Goal: Task Accomplishment & Management: Complete application form

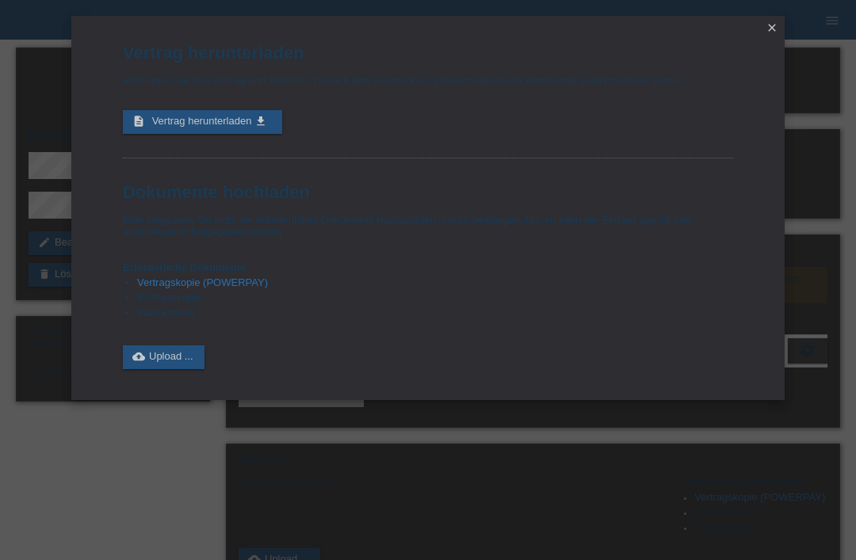
click at [769, 22] on icon "close" at bounding box center [771, 27] width 13 height 13
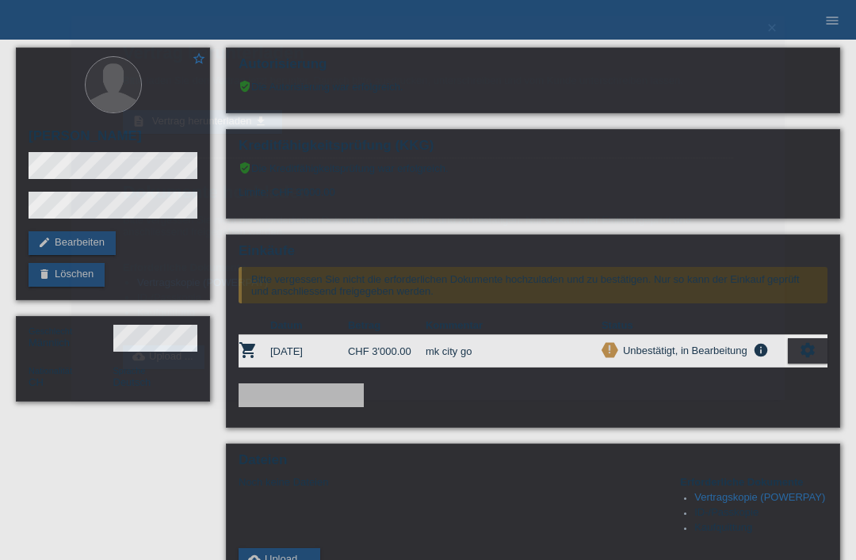
click at [774, 22] on nav "POS — MF Group Kund*innen 1 Einkäufe E-Mail Support alen Durakovic close menu" at bounding box center [428, 20] width 856 height 40
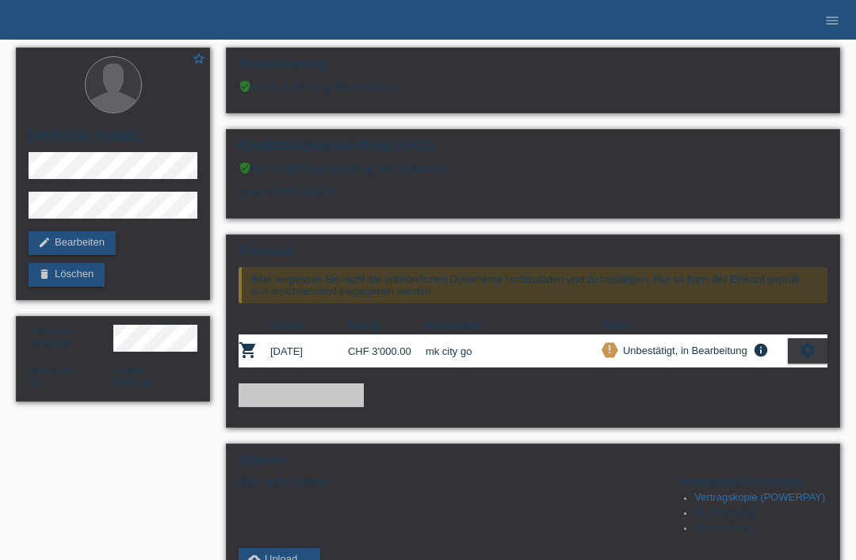
click at [829, 9] on li "menu" at bounding box center [832, 20] width 32 height 40
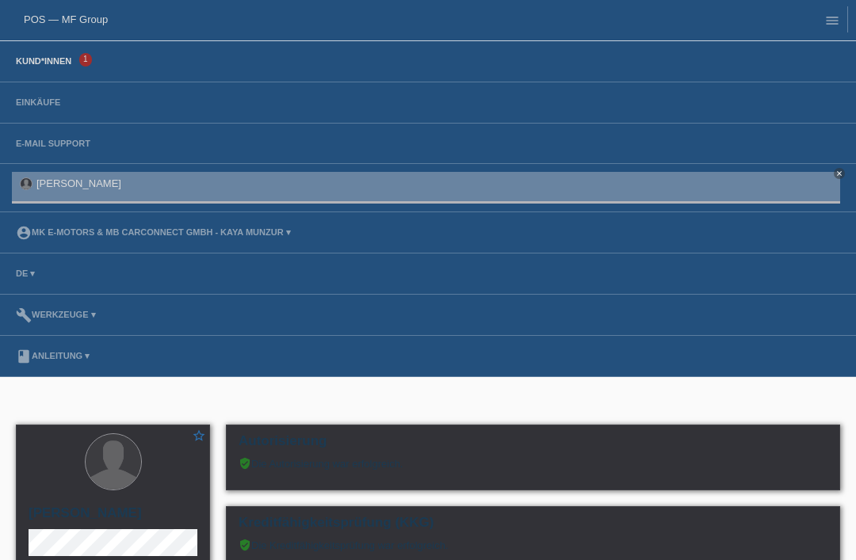
click at [36, 61] on link "Kund*innen" at bounding box center [43, 61] width 71 height 10
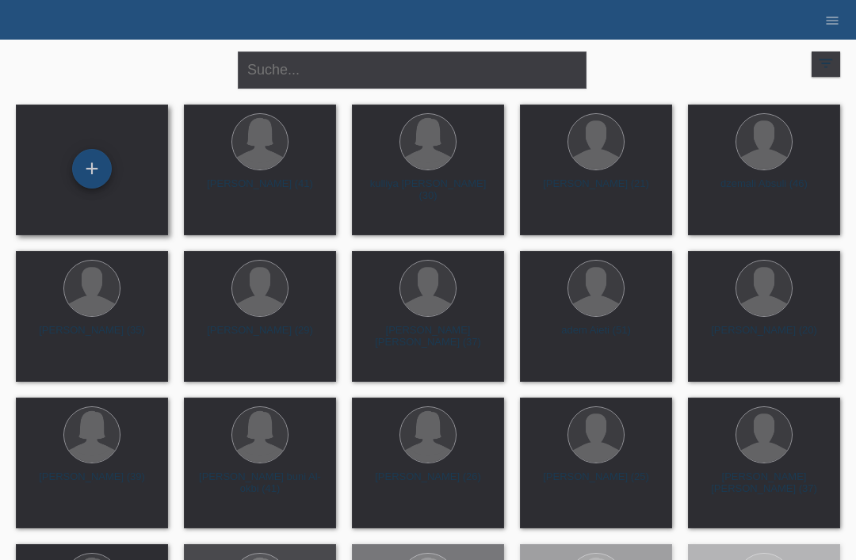
click at [94, 165] on div "+" at bounding box center [92, 168] width 38 height 27
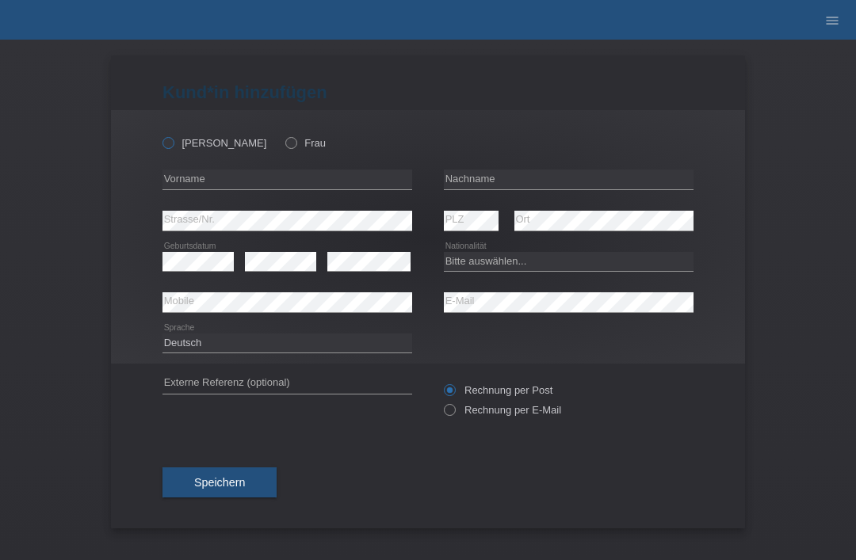
click at [178, 138] on label "Herr" at bounding box center [214, 143] width 104 height 12
click at [173, 138] on input "Herr" at bounding box center [167, 142] width 10 height 10
radio input "true"
click at [283, 135] on icon at bounding box center [283, 135] width 0 height 0
click at [285, 138] on input "Frau" at bounding box center [290, 142] width 10 height 10
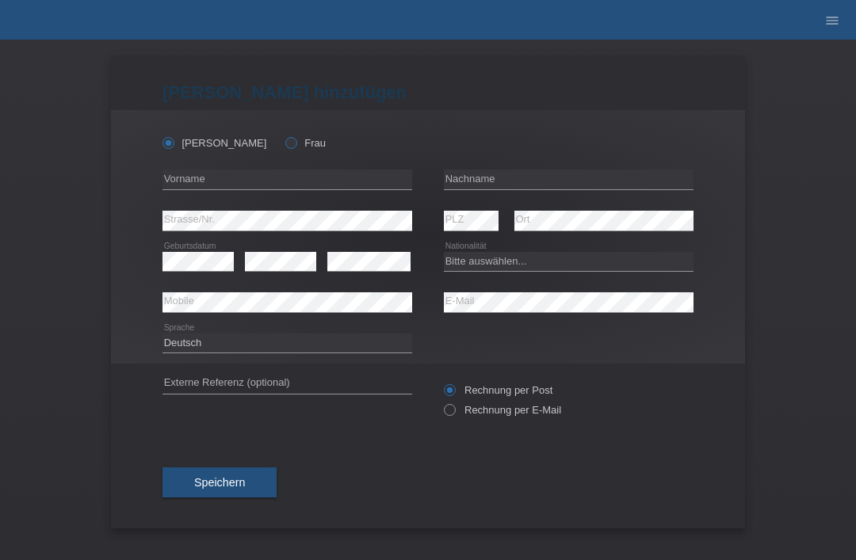
radio input "true"
click at [501, 189] on input "text" at bounding box center [569, 180] width 250 height 20
type input "Laski"
click at [276, 189] on input "text" at bounding box center [287, 180] width 250 height 20
type input "mire"
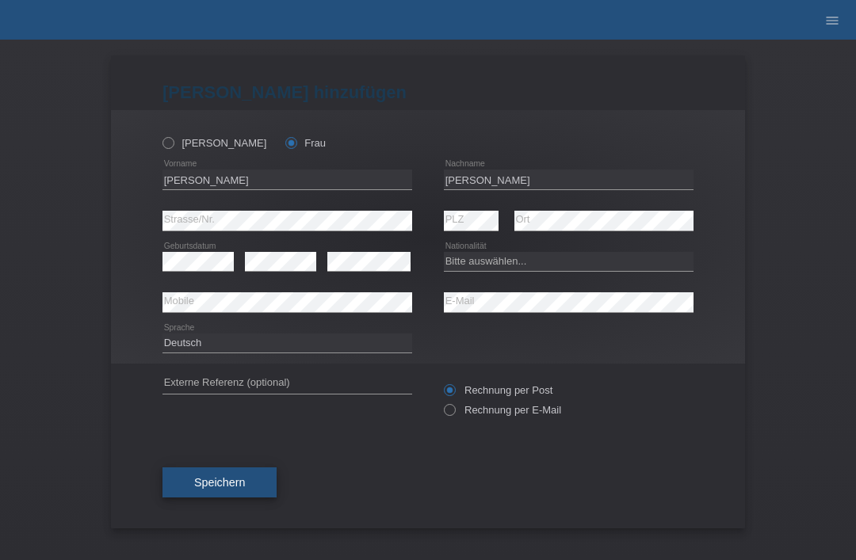
click at [238, 486] on span "Speichern" at bounding box center [219, 482] width 51 height 13
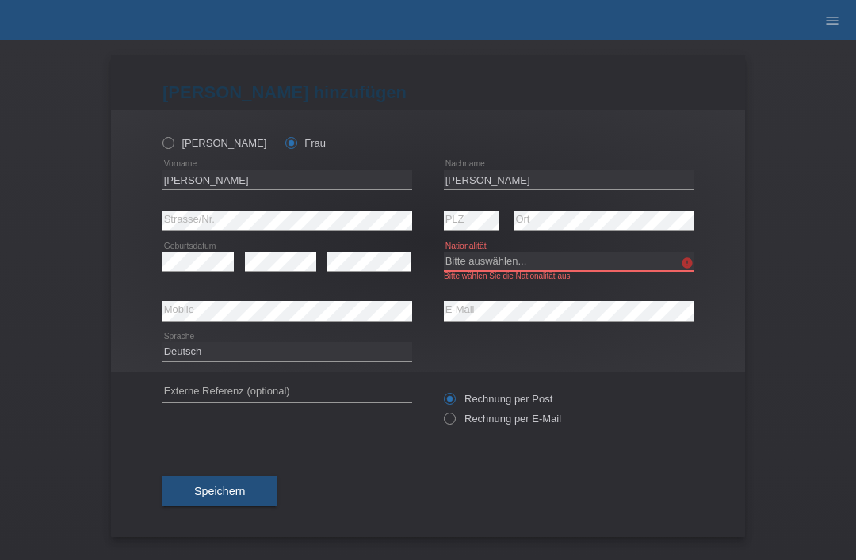
click at [536, 271] on select "Bitte auswählen... Schweiz Deutschland Liechtenstein Österreich ------------ Af…" at bounding box center [569, 261] width 250 height 19
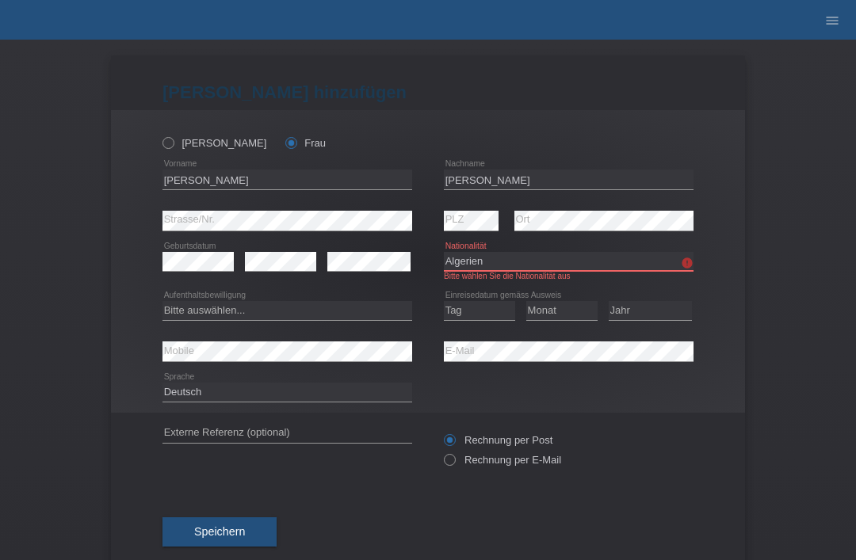
click at [527, 268] on select "Bitte auswählen... Schweiz Deutschland Liechtenstein Österreich ------------ Af…" at bounding box center [569, 261] width 250 height 19
select select "IT"
click at [249, 309] on select "Bitte auswählen... C B B - Flüchtlingsstatus Andere" at bounding box center [287, 310] width 250 height 19
select select "C"
click at [479, 310] on select "Tag 01 02 03 04 05 06 07 08 09 10 11" at bounding box center [479, 310] width 71 height 19
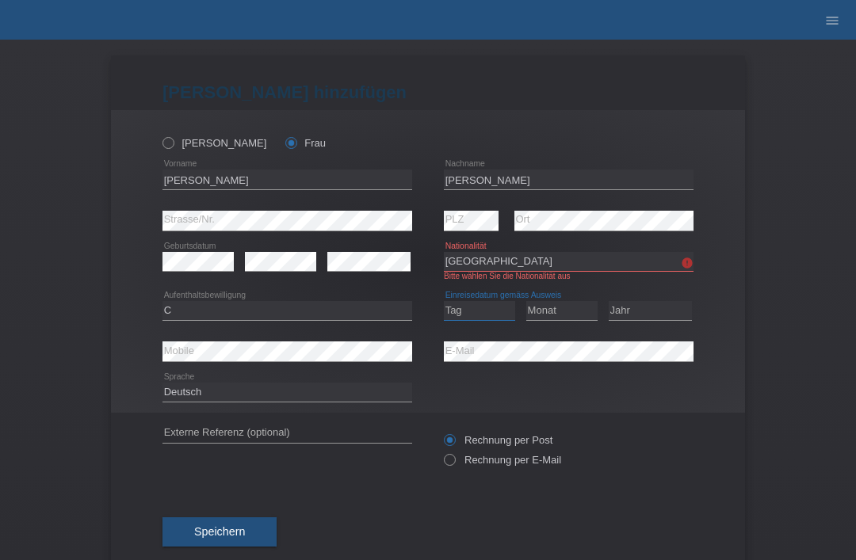
select select "03"
click at [571, 310] on select "Monat 01 02 03 04 05 06 07 08 09 10 11" at bounding box center [561, 310] width 71 height 19
select select "02"
click at [664, 319] on select "Jahr 2025 2024 2023 2022 2021 2020 2019 2018 2017 2016 2015 2014 2013 2012 2011…" at bounding box center [649, 310] width 83 height 19
select select "2020"
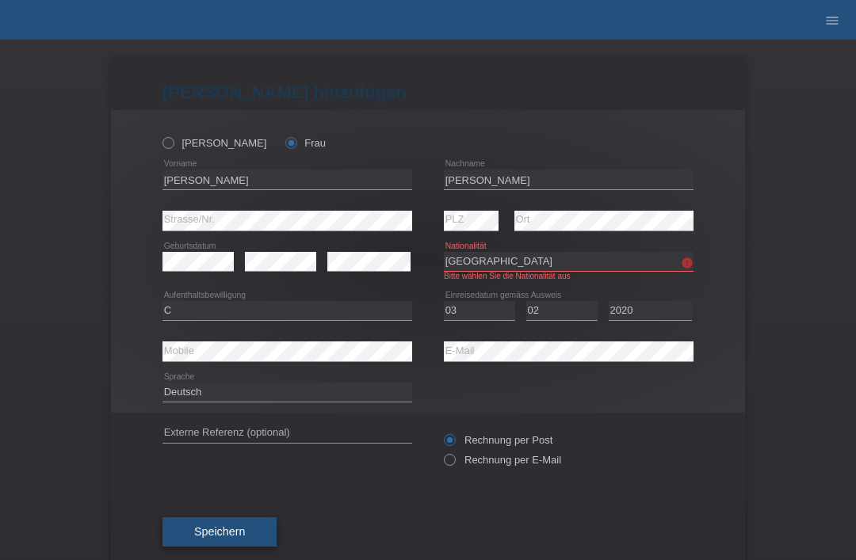
click at [217, 538] on span "Speichern" at bounding box center [219, 531] width 51 height 13
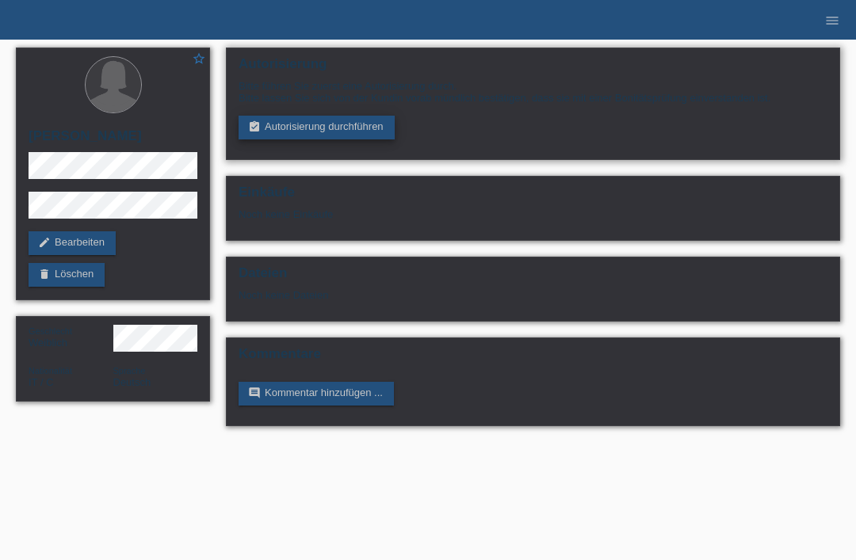
click at [304, 124] on link "assignment_turned_in Autorisierung durchführen" at bounding box center [316, 128] width 156 height 24
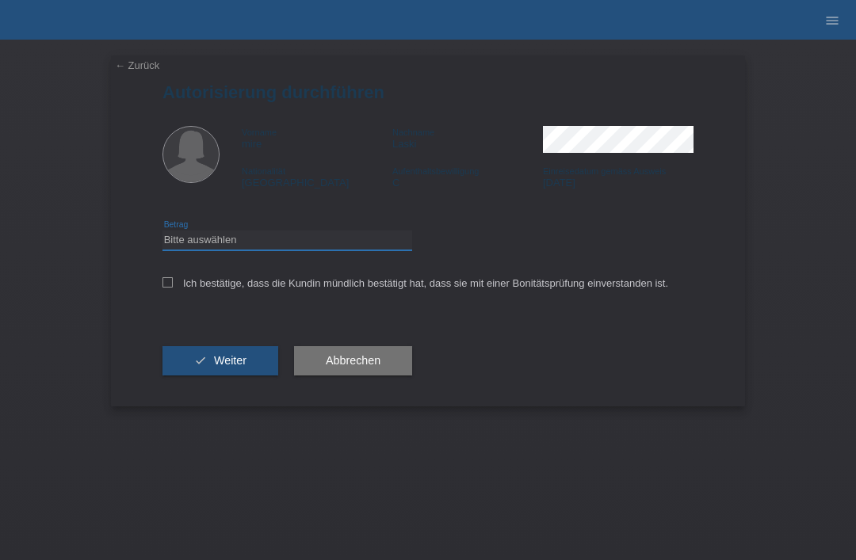
click at [303, 250] on select "Bitte auswählen CHF 1.00 - CHF 499.00 CHF 500.00 - CHF 1'999.00 CHF 2'000.00 - …" at bounding box center [287, 240] width 250 height 19
select select "3"
click at [162, 289] on label "Ich bestätige, dass die Kundin mündlich bestätigt hat, dass sie mit einer Bonit…" at bounding box center [414, 283] width 505 height 12
click at [162, 288] on input "Ich bestätige, dass die Kundin mündlich bestätigt hat, dass sie mit einer Bonit…" at bounding box center [167, 282] width 10 height 10
checkbox input "true"
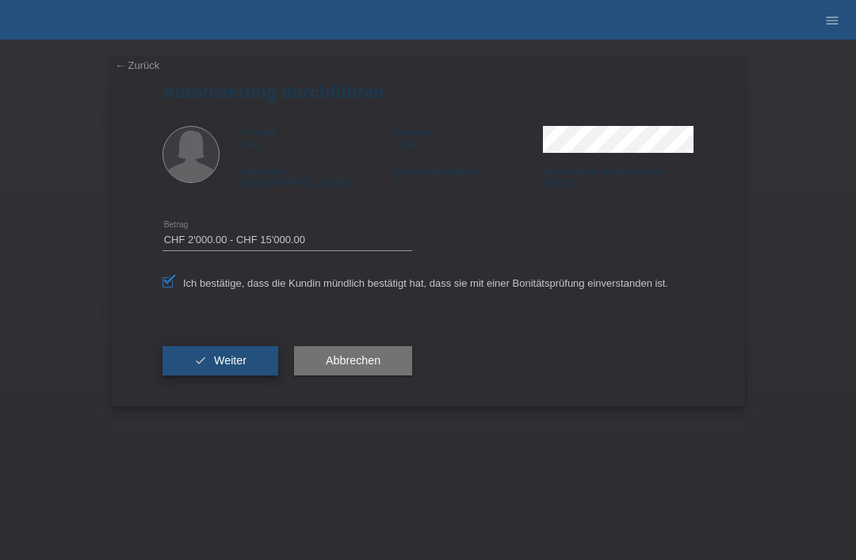
click at [196, 360] on icon "check" at bounding box center [200, 360] width 13 height 13
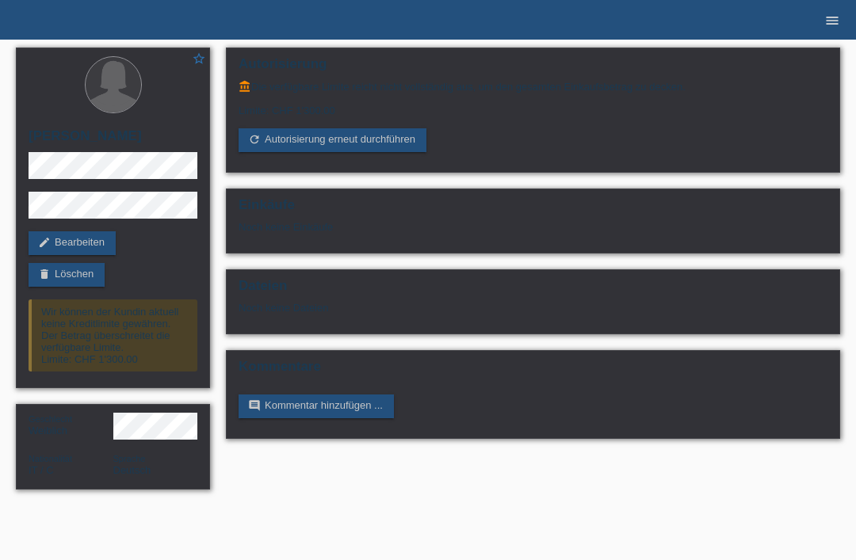
click at [829, 23] on icon "menu" at bounding box center [832, 21] width 16 height 16
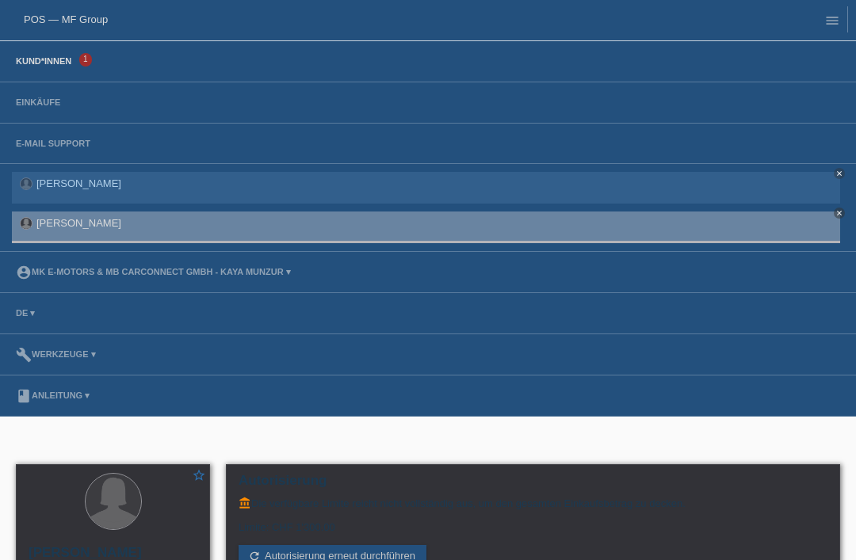
click at [44, 66] on link "Kund*innen" at bounding box center [43, 61] width 71 height 10
